Goal: Task Accomplishment & Management: Manage account settings

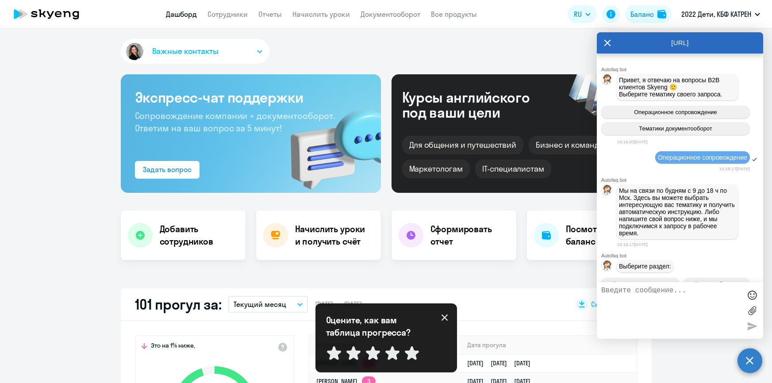
select select "30"
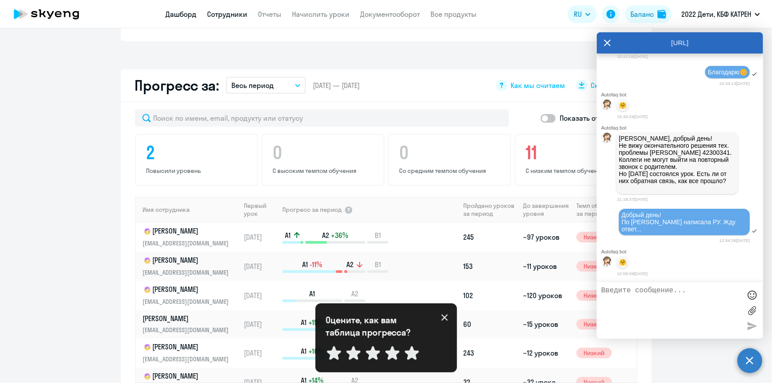
click at [217, 11] on link "Сотрудники" at bounding box center [227, 14] width 40 height 9
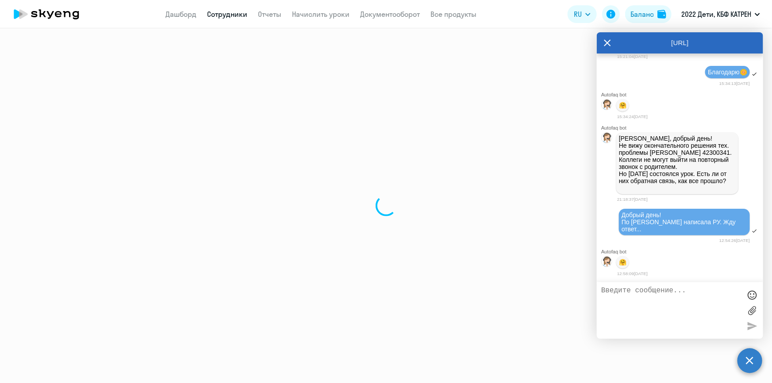
select select "30"
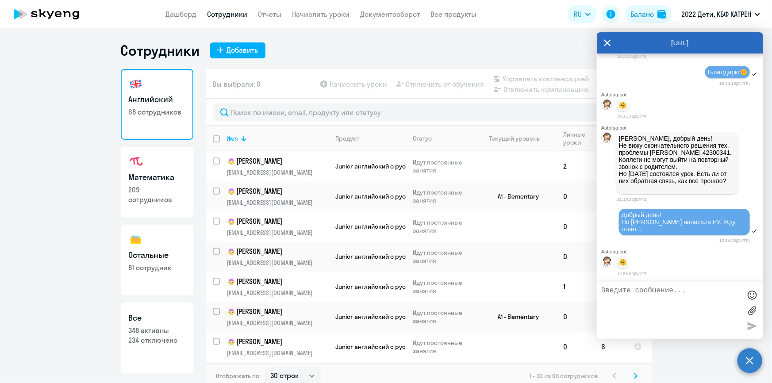
click at [170, 329] on p "348 активны" at bounding box center [157, 330] width 57 height 10
select select "30"
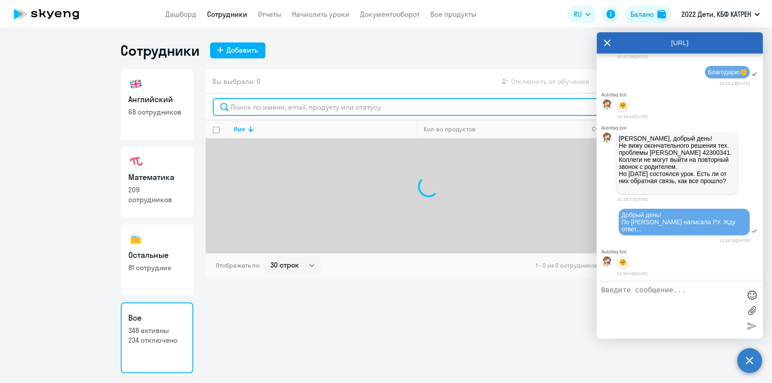
click at [264, 103] on input "text" at bounding box center [429, 107] width 432 height 18
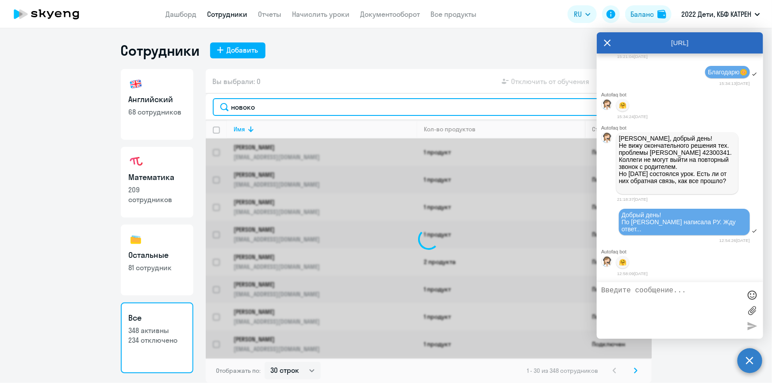
drag, startPoint x: 260, startPoint y: 108, endPoint x: 242, endPoint y: 109, distance: 17.7
click at [242, 109] on input "новоко" at bounding box center [429, 107] width 432 height 18
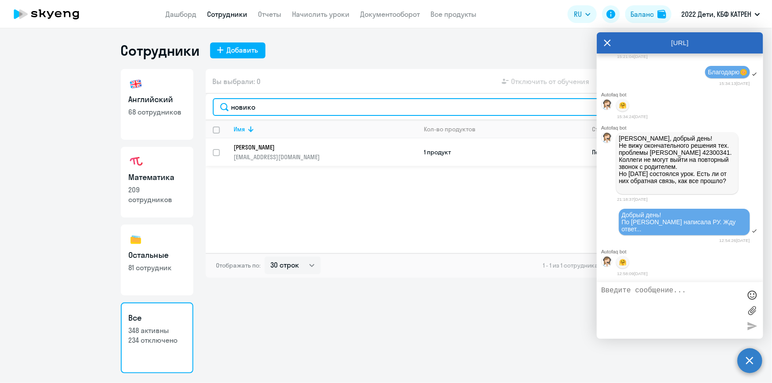
type input "новико"
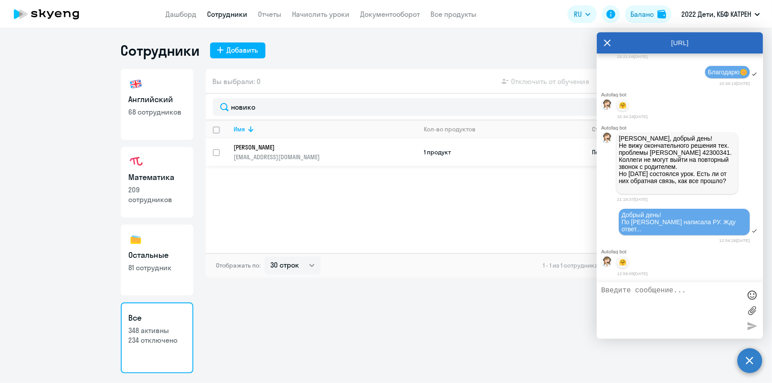
click at [282, 153] on p "[EMAIL_ADDRESS][DOMAIN_NAME]" at bounding box center [325, 157] width 183 height 8
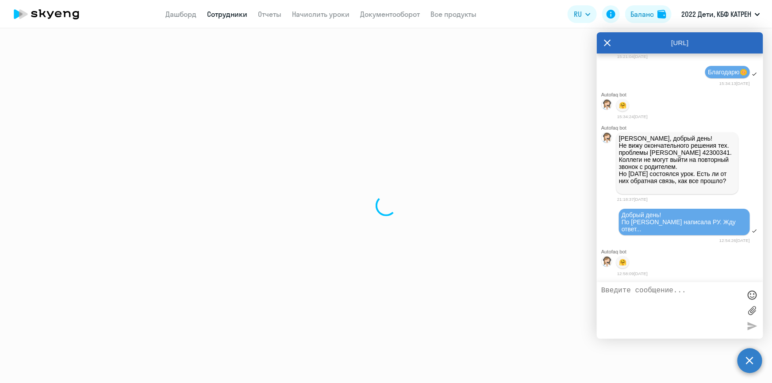
select select "english"
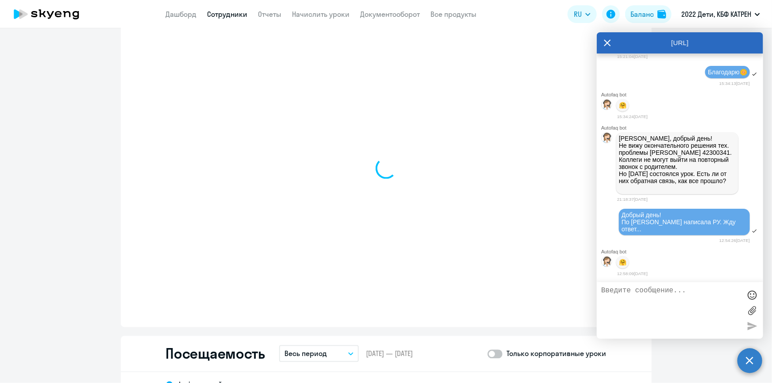
scroll to position [884, 0]
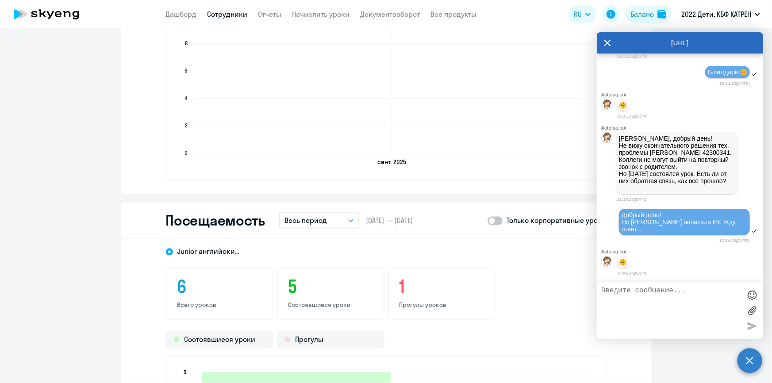
select select "30"
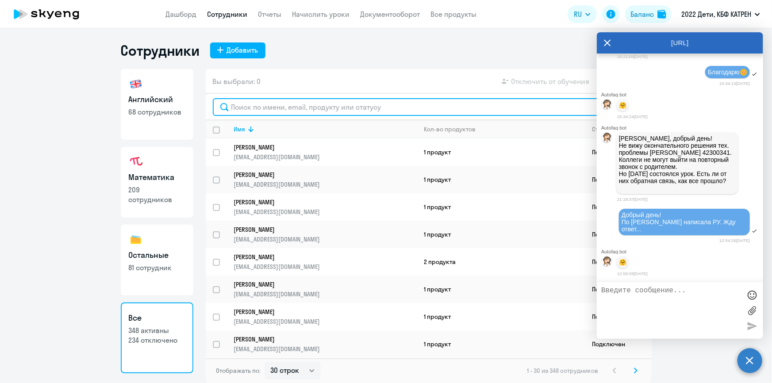
click at [277, 106] on input "text" at bounding box center [429, 107] width 432 height 18
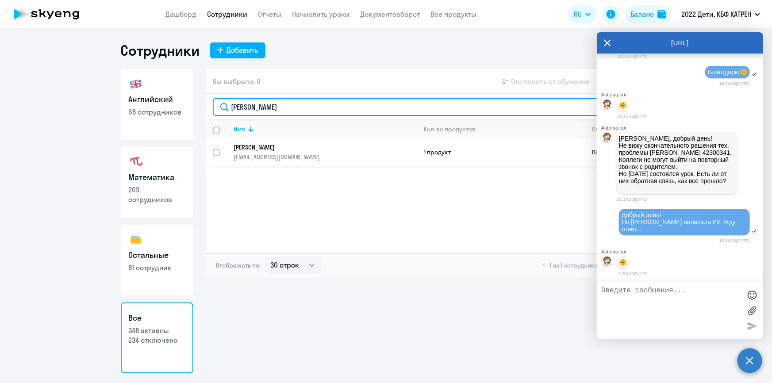
type input "[PERSON_NAME]"
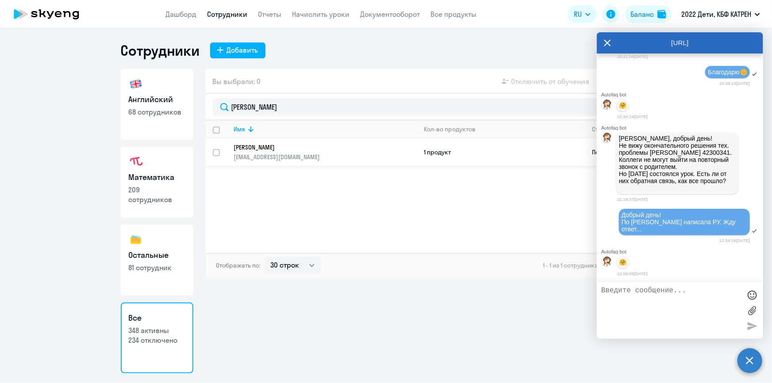
click at [216, 152] on input "select row 42306367" at bounding box center [222, 158] width 18 height 18
checkbox input "true"
click at [606, 44] on icon at bounding box center [607, 43] width 7 height 7
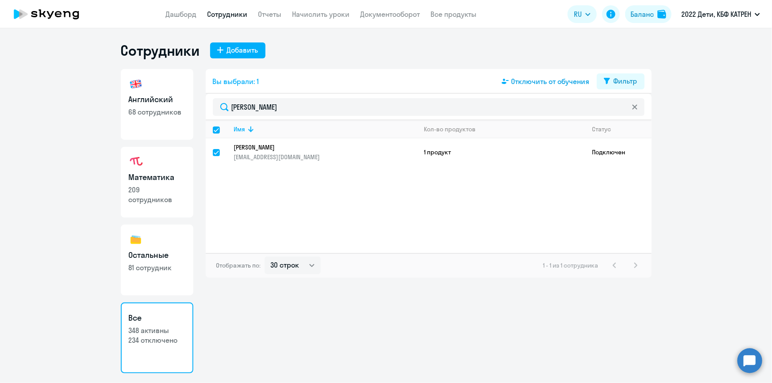
click at [542, 82] on span "Отключить от обучения" at bounding box center [550, 81] width 78 height 11
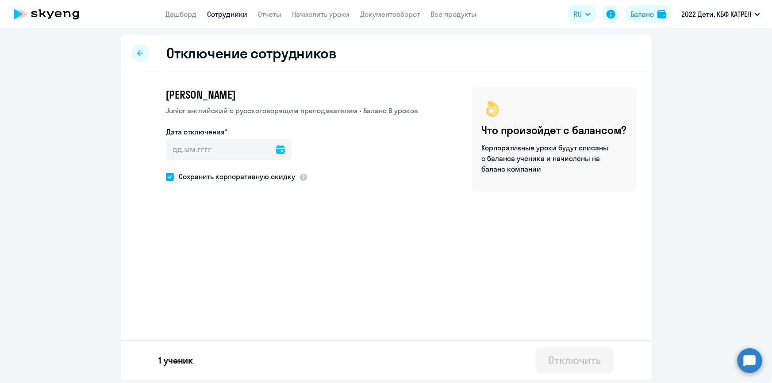
click at [172, 179] on span at bounding box center [170, 177] width 8 height 8
click at [166, 177] on input "Сохранить корпоративную скидку" at bounding box center [165, 176] width 0 height 0
checkbox input "false"
click at [276, 149] on icon at bounding box center [280, 149] width 9 height 9
click at [265, 288] on span "27" at bounding box center [267, 286] width 16 height 16
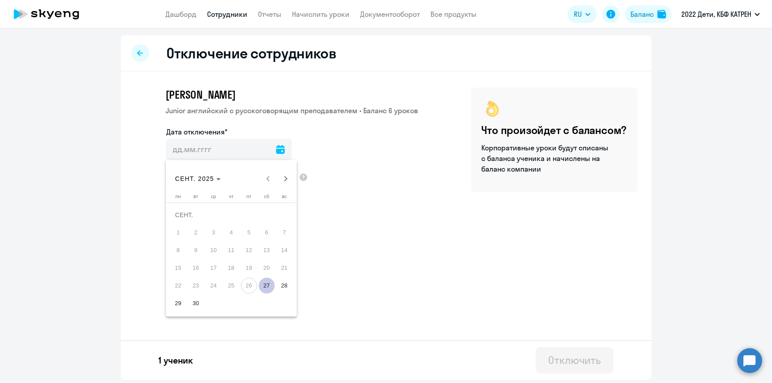
type input "[DATE]"
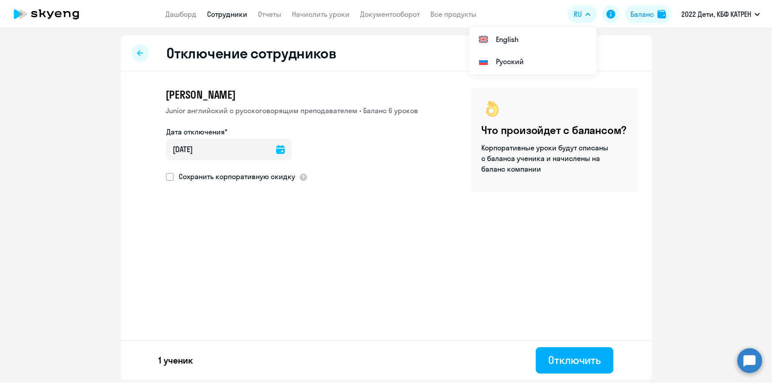
drag, startPoint x: 752, startPoint y: 358, endPoint x: 677, endPoint y: 352, distance: 74.5
click at [752, 359] on circle at bounding box center [749, 360] width 25 height 25
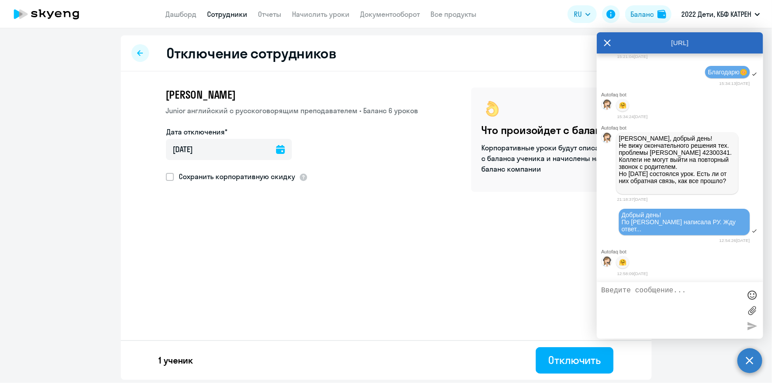
click at [666, 294] on textarea at bounding box center [671, 311] width 140 height 48
drag, startPoint x: 705, startPoint y: 307, endPoint x: 668, endPoint y: 306, distance: 36.7
click at [668, 306] on textarea "[PERSON_NAME], подскажите, пожалуйста, [DATE] запрошу отключение ученика. [DATE…" at bounding box center [671, 311] width 140 height 48
click at [700, 306] on textarea "[PERSON_NAME], подскажите, пожалуйста, [DATE] запрошу отключение ученика. [DATE…" at bounding box center [671, 311] width 140 height 48
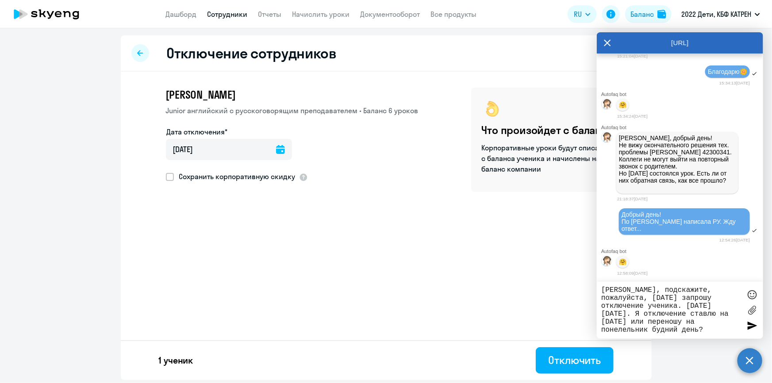
click at [670, 323] on textarea "[PERSON_NAME], подскажите, пожалуйста, [DATE] запрошу отключение ученика. [DATE…" at bounding box center [671, 310] width 140 height 48
click at [681, 331] on textarea "[PERSON_NAME], подскажите, пожалуйста, [DATE] запрошу отключение ученика. [DATE…" at bounding box center [671, 310] width 140 height 48
click at [651, 309] on textarea "[PERSON_NAME], подскажите, пожалуйста, [DATE] запрошу отключение ученика. [DATE…" at bounding box center [671, 310] width 140 height 48
click at [650, 305] on textarea "[PERSON_NAME], подскажите, пожалуйста, [DATE] запрошу отключение ученика. [DATE…" at bounding box center [671, 310] width 140 height 48
click at [629, 306] on textarea "[PERSON_NAME], подскажите, пожалуйста, [DATE] запрошу отключение ученика. [DATE…" at bounding box center [671, 310] width 140 height 48
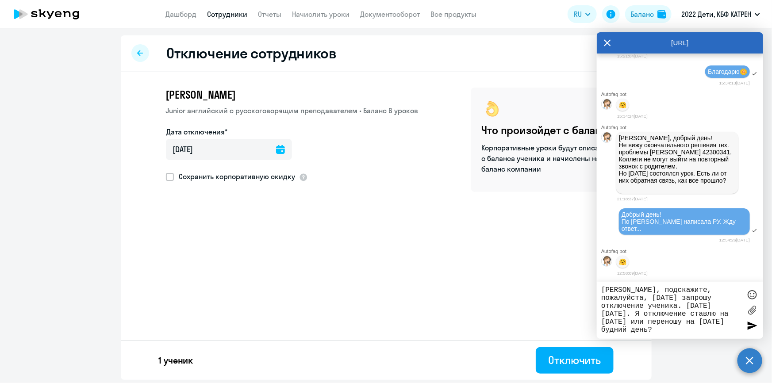
click at [634, 309] on textarea "[PERSON_NAME], подскажите, пожалуйста, [DATE] запрошу отключение ученика. [DATE…" at bounding box center [671, 310] width 140 height 48
click at [709, 305] on textarea "[PERSON_NAME], подскажите, пожалуйста, [DATE] запрошу отключение ученика. [DATE…" at bounding box center [671, 310] width 140 height 48
click at [679, 331] on textarea "[PERSON_NAME], подскажите, пожалуйста, [DATE] запрошу отключение ученика. [DATE…" at bounding box center [671, 310] width 140 height 48
type textarea "[PERSON_NAME], подскажите, пожалуйста, [DATE] запрошу отключение ученика. [DATE…"
click at [751, 326] on div at bounding box center [751, 325] width 13 height 13
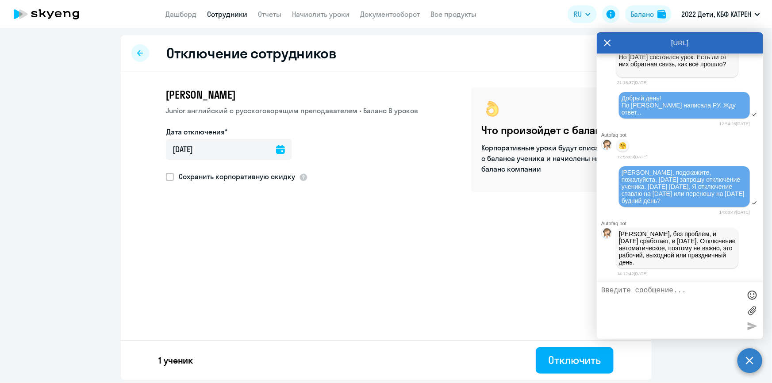
scroll to position [30302, 0]
click at [616, 297] on textarea at bounding box center [671, 311] width 140 height 48
type textarea "С"
type textarea "Поняла, спасибо!"
click at [752, 320] on div at bounding box center [751, 325] width 13 height 13
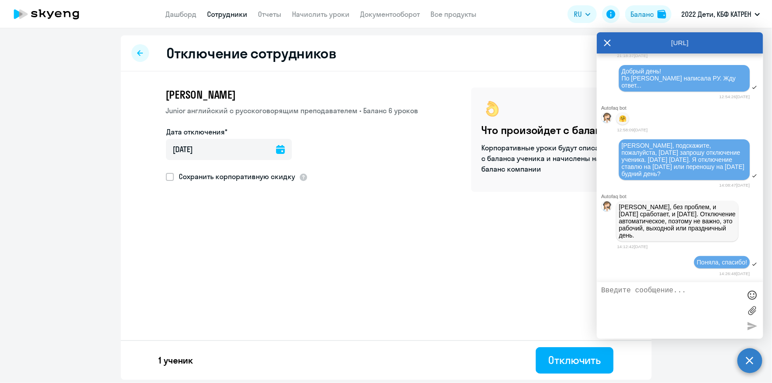
scroll to position [30328, 0]
click at [276, 151] on icon at bounding box center [280, 149] width 9 height 9
click at [268, 283] on span "27" at bounding box center [267, 286] width 16 height 16
click at [569, 360] on div "Отключить" at bounding box center [574, 360] width 53 height 14
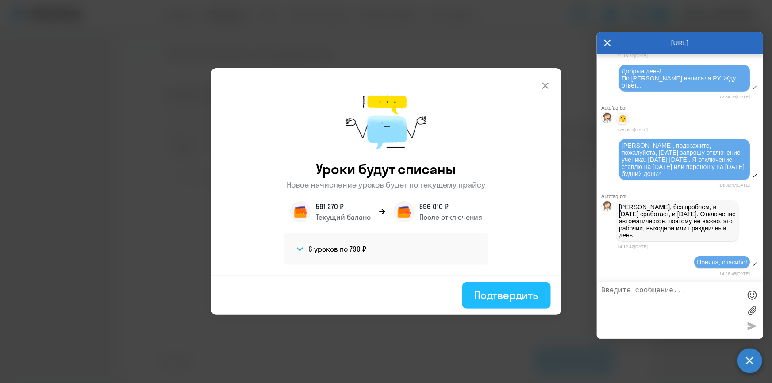
click at [508, 292] on div "Подтвердить" at bounding box center [507, 295] width 64 height 14
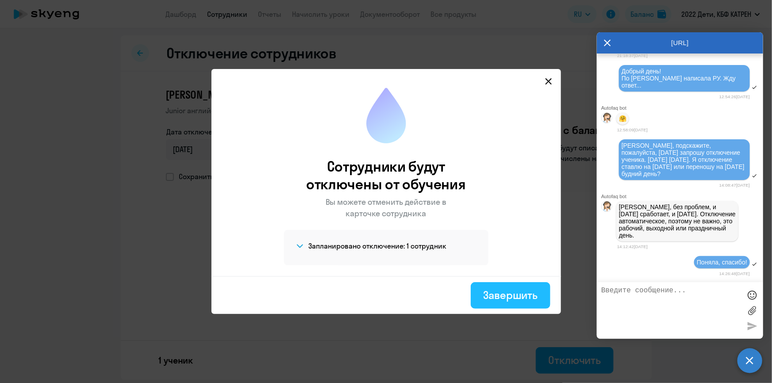
click at [516, 298] on div "Завершить" at bounding box center [510, 295] width 54 height 14
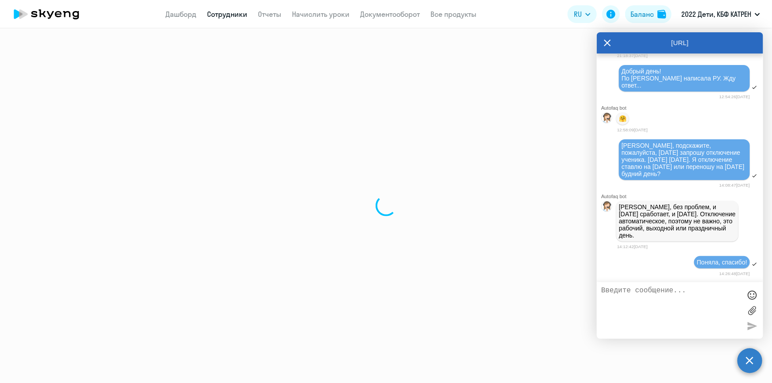
select select "30"
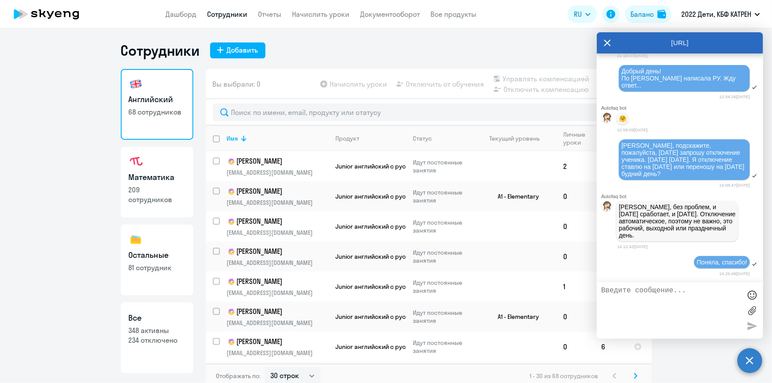
drag, startPoint x: 609, startPoint y: 42, endPoint x: 507, endPoint y: 75, distance: 107.1
click at [609, 42] on icon at bounding box center [607, 42] width 7 height 21
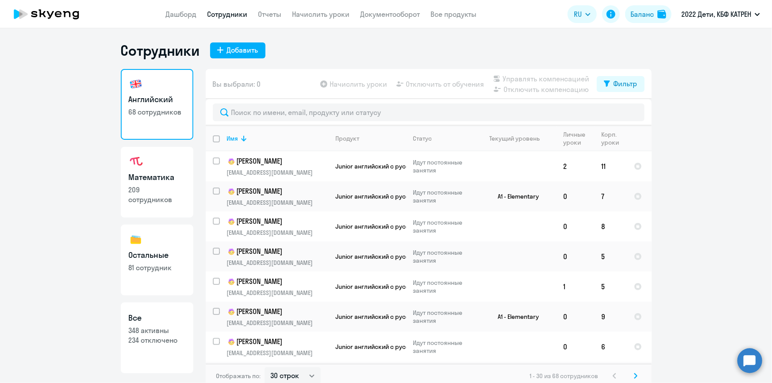
click at [163, 325] on link "Все 348 активны 234 отключено" at bounding box center [157, 337] width 73 height 71
select select "30"
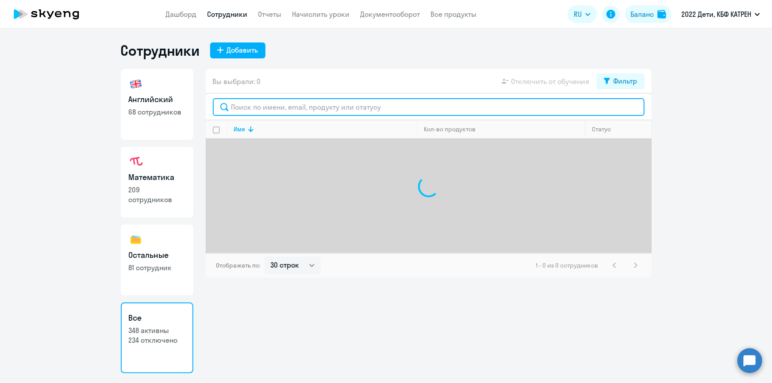
click at [278, 109] on input "text" at bounding box center [429, 107] width 432 height 18
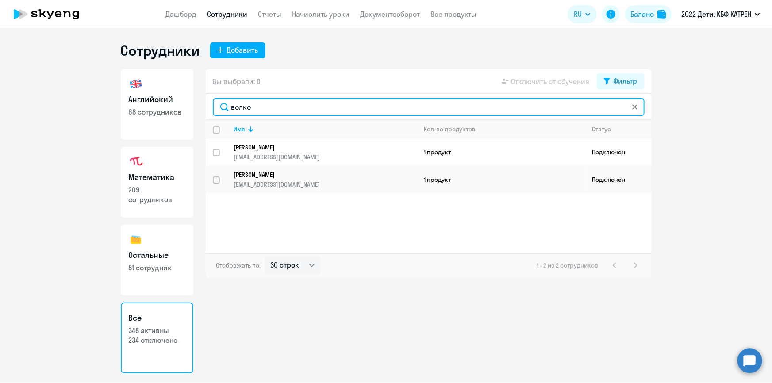
drag, startPoint x: 253, startPoint y: 107, endPoint x: 231, endPoint y: 108, distance: 21.7
click at [231, 108] on input "волко" at bounding box center [429, 107] width 432 height 18
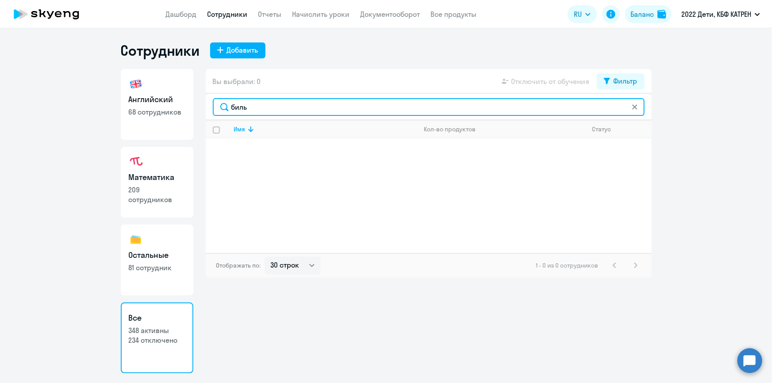
drag, startPoint x: 253, startPoint y: 110, endPoint x: 228, endPoint y: 110, distance: 24.8
click at [228, 110] on input "биль" at bounding box center [429, 107] width 432 height 18
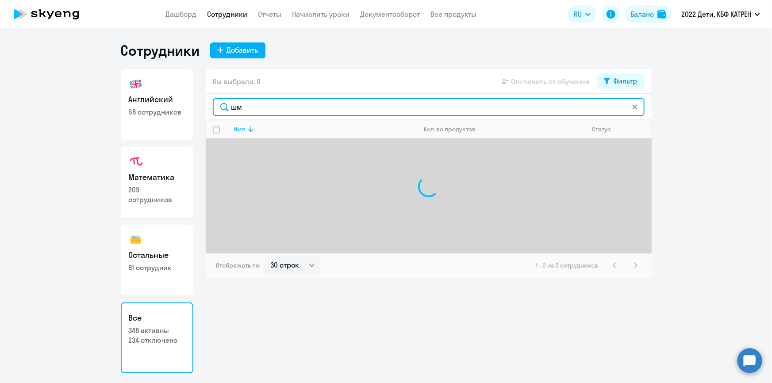
type input "шма"
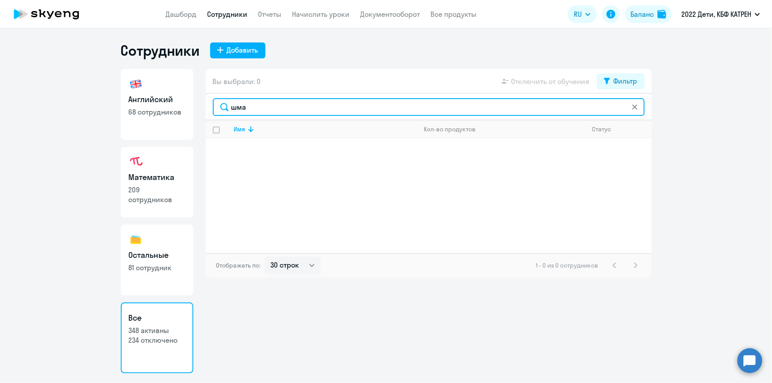
drag, startPoint x: 246, startPoint y: 109, endPoint x: 217, endPoint y: 110, distance: 29.6
click at [217, 110] on input "шма" at bounding box center [429, 107] width 432 height 18
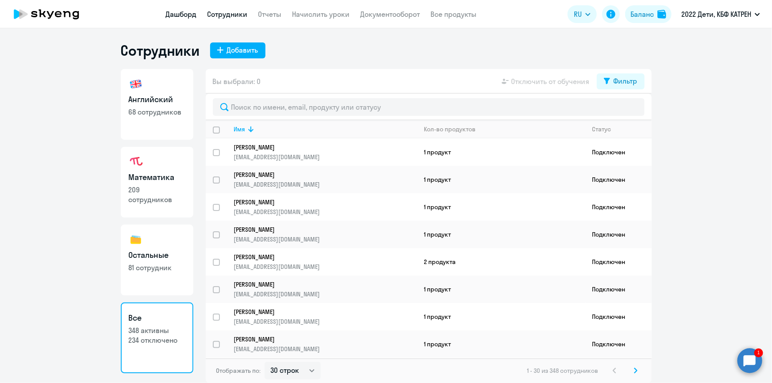
click at [175, 13] on link "Дашборд" at bounding box center [181, 14] width 31 height 9
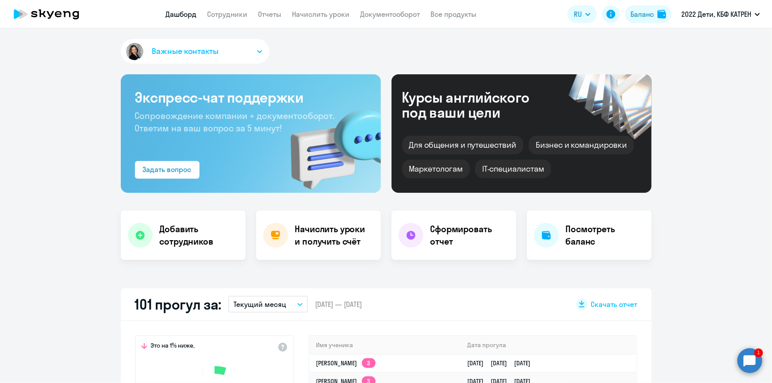
select select "30"
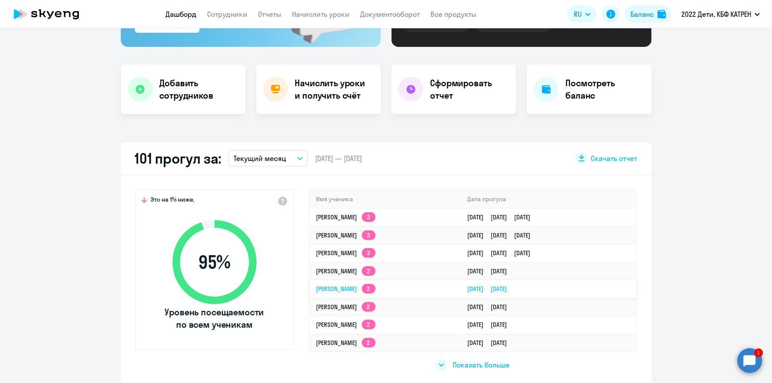
scroll to position [161, 0]
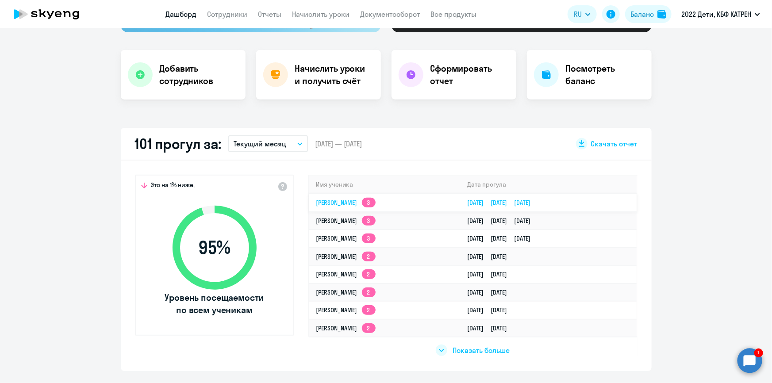
drag, startPoint x: 601, startPoint y: 203, endPoint x: 314, endPoint y: 206, distance: 287.9
click at [314, 206] on tr "[PERSON_NAME] 3 [DATE] [DATE] [DATE]" at bounding box center [472, 203] width 327 height 18
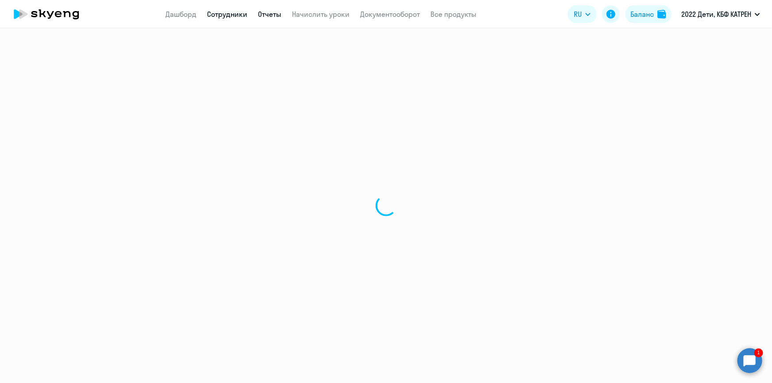
select select "math"
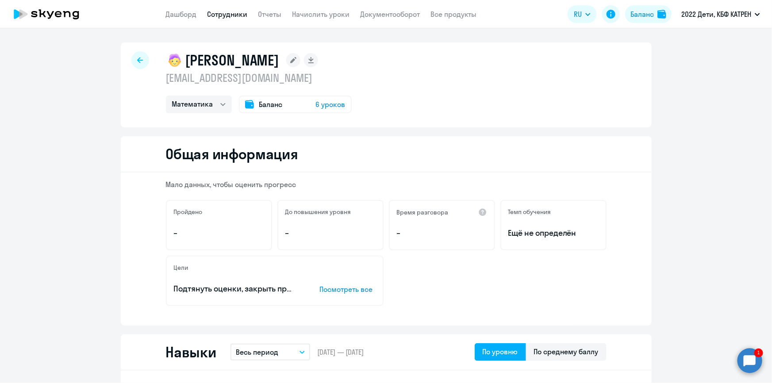
click at [757, 366] on circle at bounding box center [749, 360] width 25 height 25
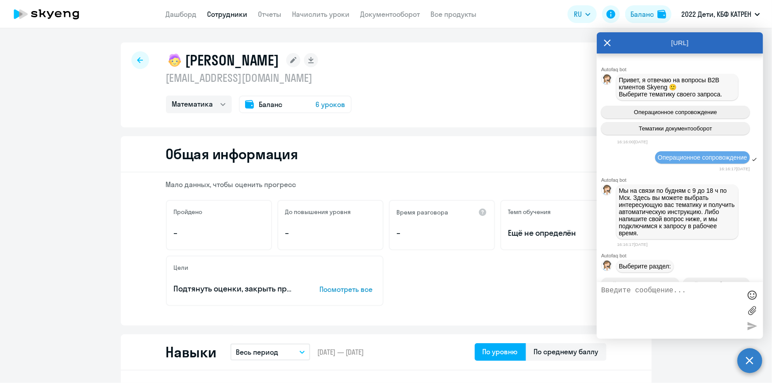
scroll to position [30360, 0]
